Goal: Task Accomplishment & Management: Use online tool/utility

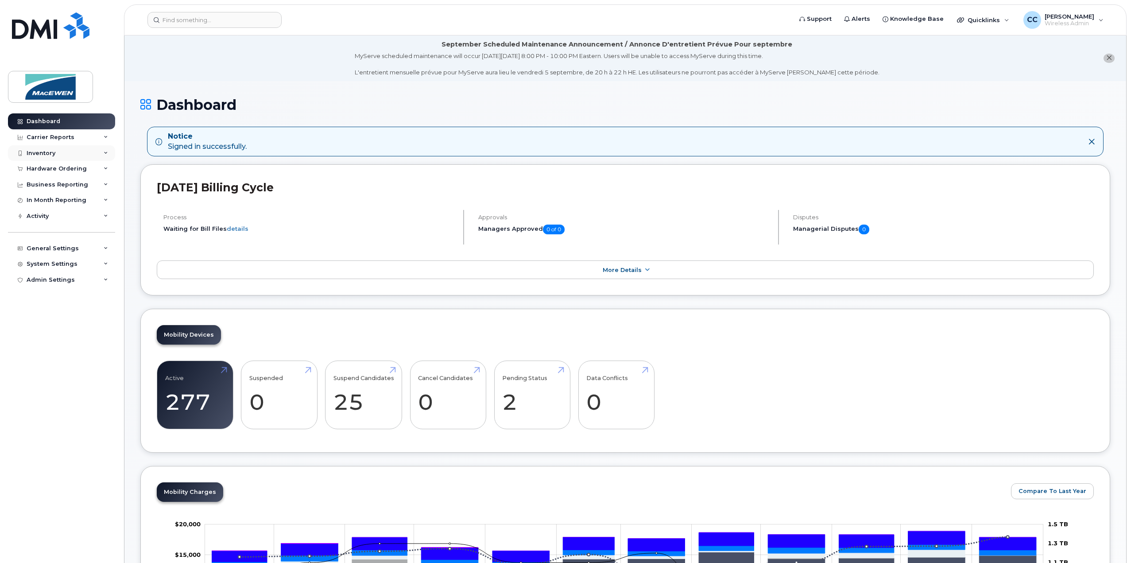
click at [30, 151] on div "Inventory" at bounding box center [41, 153] width 29 height 7
click at [48, 172] on div "Mobility Devices" at bounding box center [56, 169] width 50 height 8
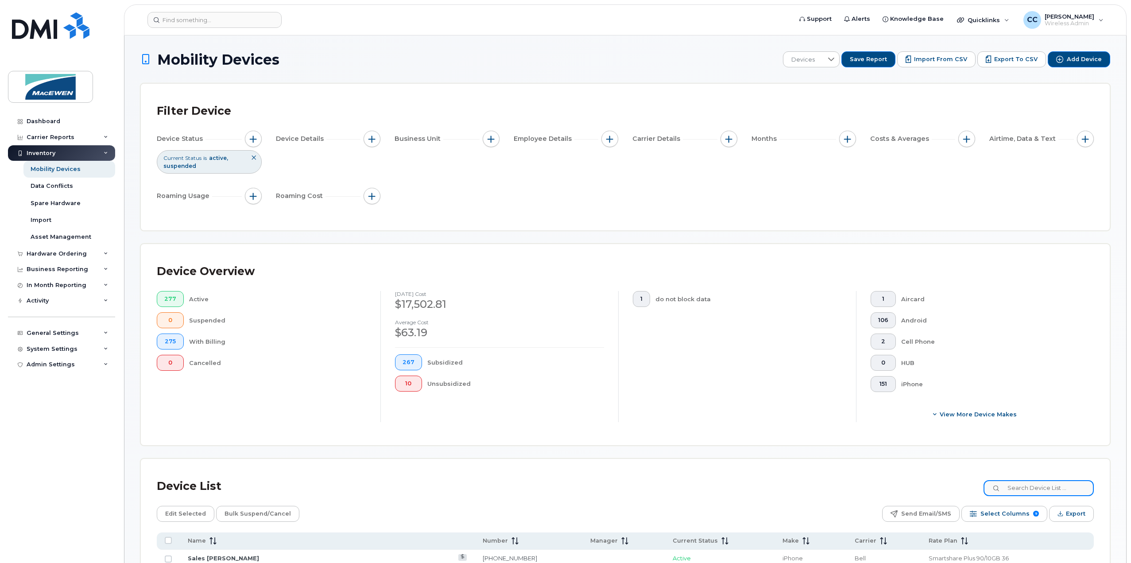
click at [1015, 487] on input at bounding box center [1038, 488] width 110 height 16
type input "pearl"
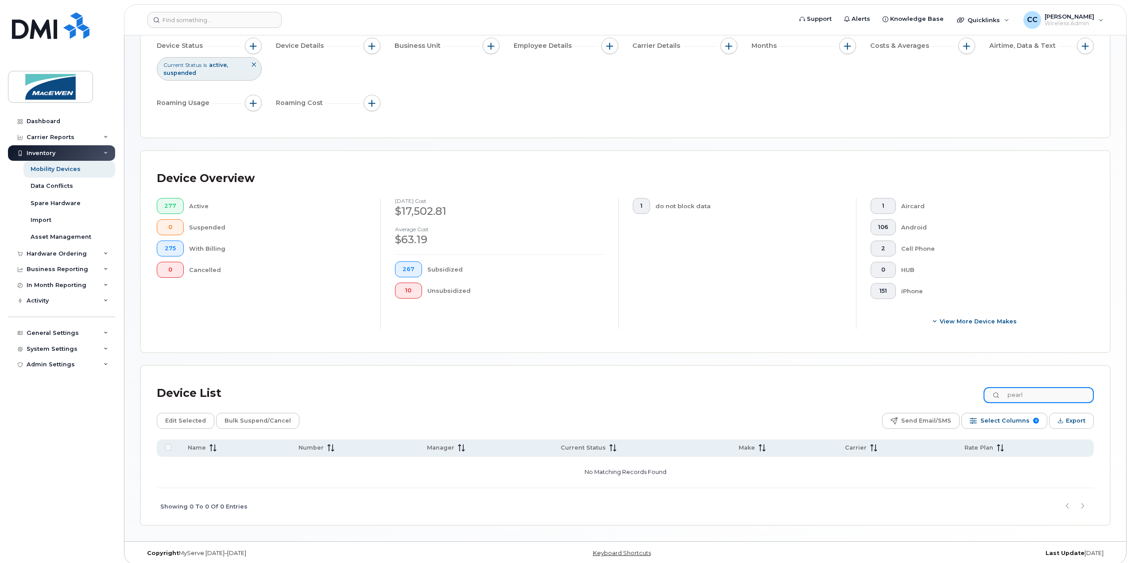
scroll to position [97, 0]
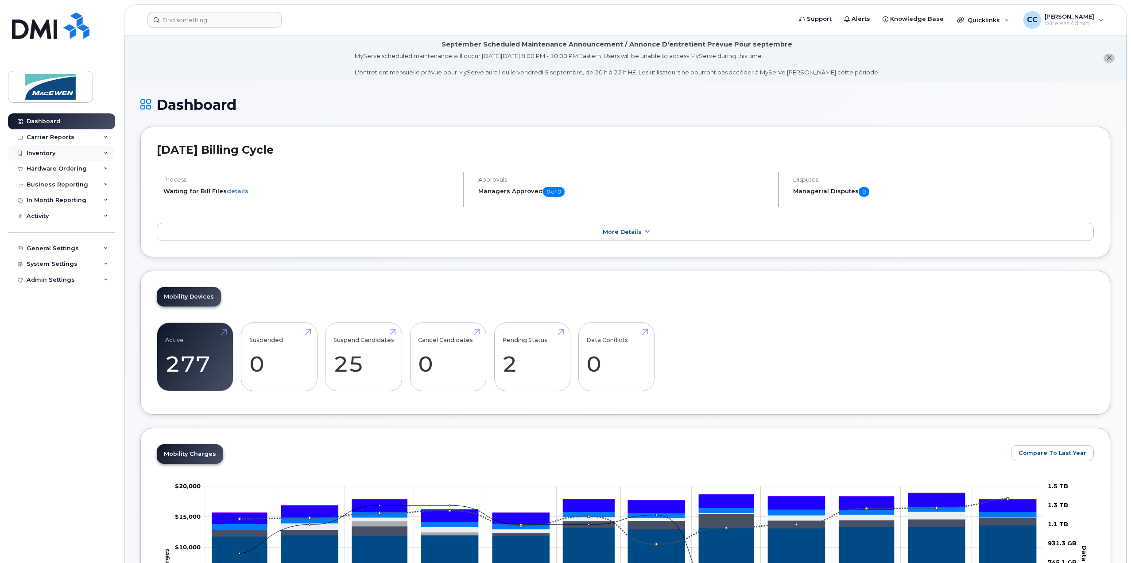
click at [34, 155] on div "Inventory" at bounding box center [41, 153] width 29 height 7
click at [45, 170] on div "Mobility Devices" at bounding box center [56, 169] width 50 height 8
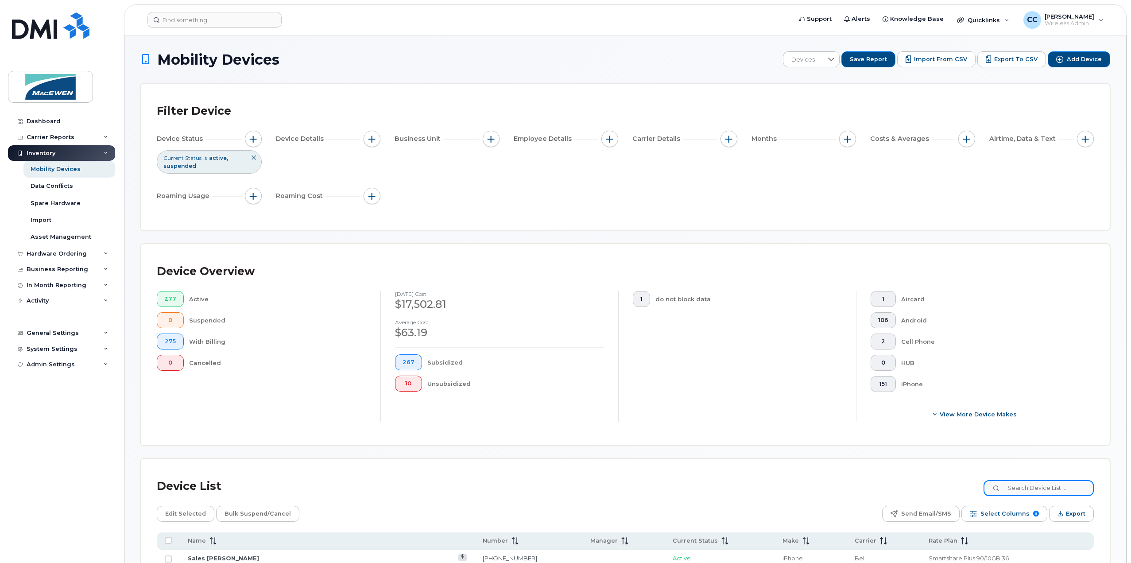
click at [1033, 484] on input at bounding box center [1038, 488] width 110 height 16
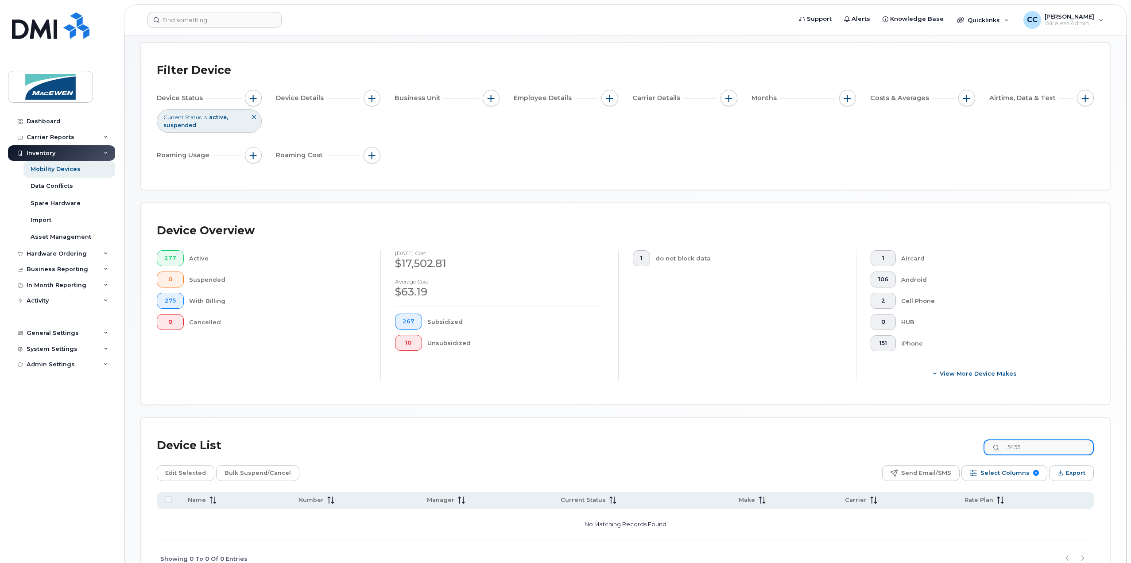
scroll to position [89, 0]
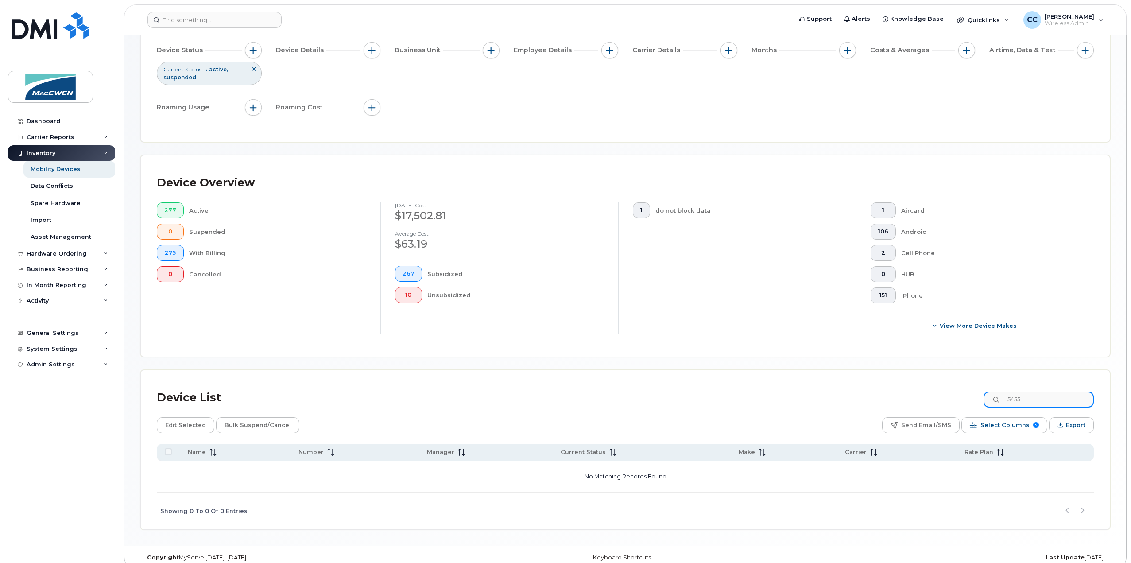
drag, startPoint x: 1036, startPoint y: 395, endPoint x: 980, endPoint y: 393, distance: 55.8
click at [980, 393] on div "Device List 5455" at bounding box center [625, 397] width 937 height 23
click at [1000, 401] on icon at bounding box center [997, 400] width 6 height 6
click at [1033, 398] on input "7273" at bounding box center [1038, 399] width 110 height 16
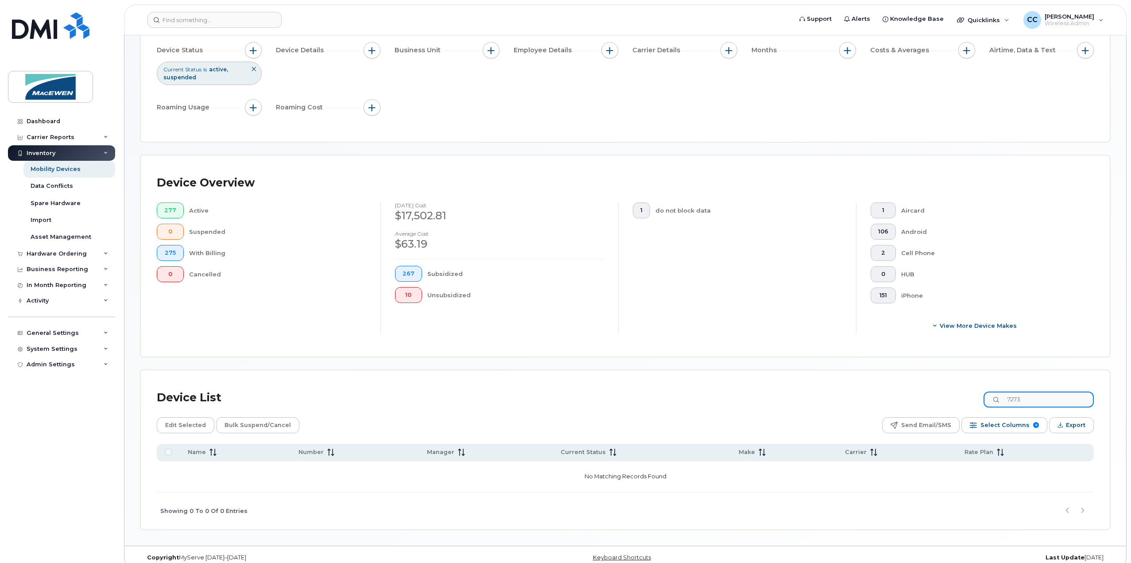
drag, startPoint x: 1051, startPoint y: 397, endPoint x: 1001, endPoint y: 399, distance: 50.1
click at [1001, 399] on input "7273" at bounding box center [1038, 399] width 110 height 16
type input "5455"
click at [969, 398] on div "Device List 5455" at bounding box center [625, 397] width 937 height 23
